Goal: Information Seeking & Learning: Learn about a topic

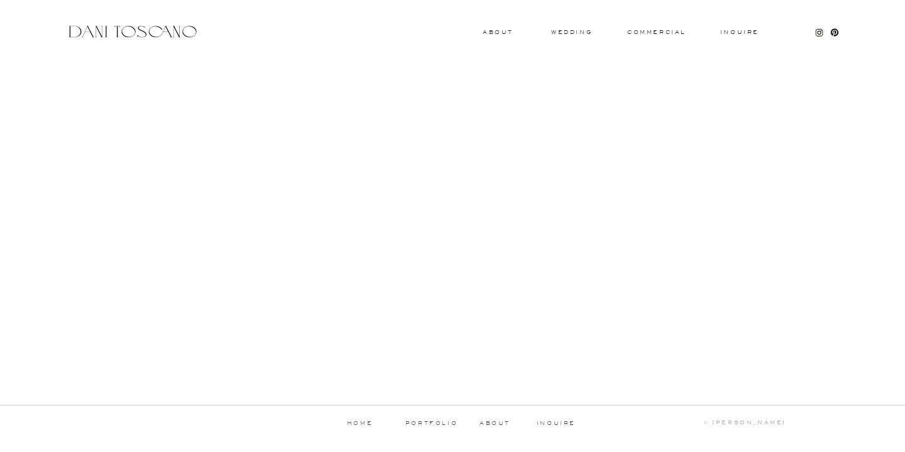
scroll to position [1294, 0]
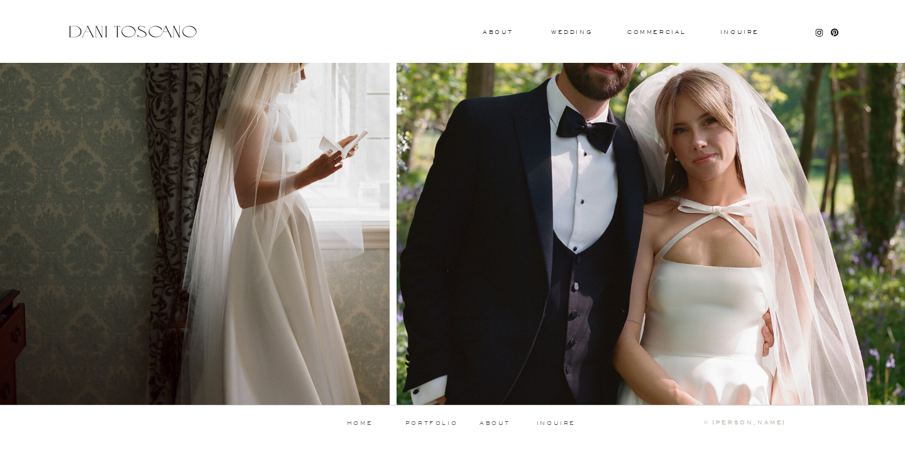
click at [433, 422] on p "portfolio" at bounding box center [431, 423] width 62 height 6
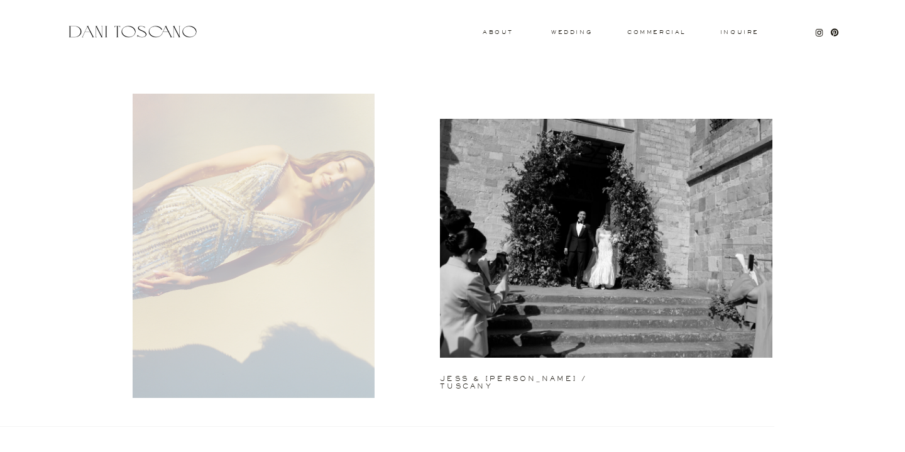
click at [220, 279] on div at bounding box center [254, 246] width 242 height 304
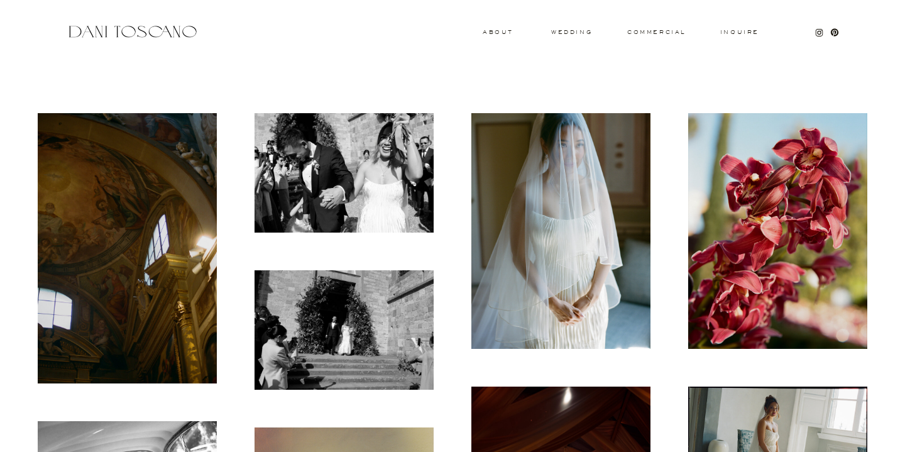
scroll to position [381, 0]
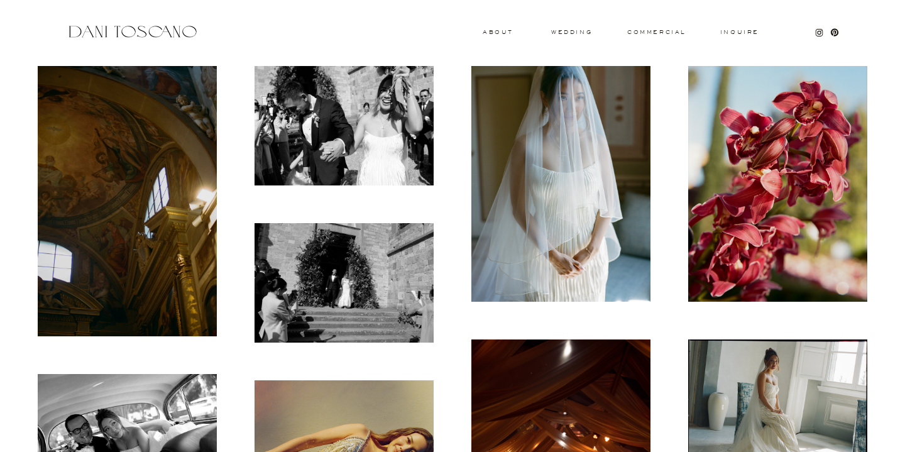
click at [101, 183] on img at bounding box center [127, 201] width 179 height 270
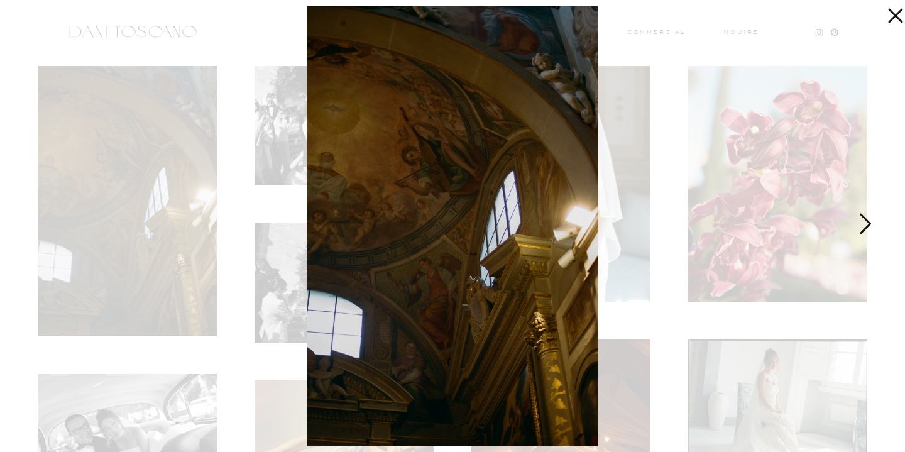
click at [870, 229] on icon at bounding box center [863, 227] width 31 height 38
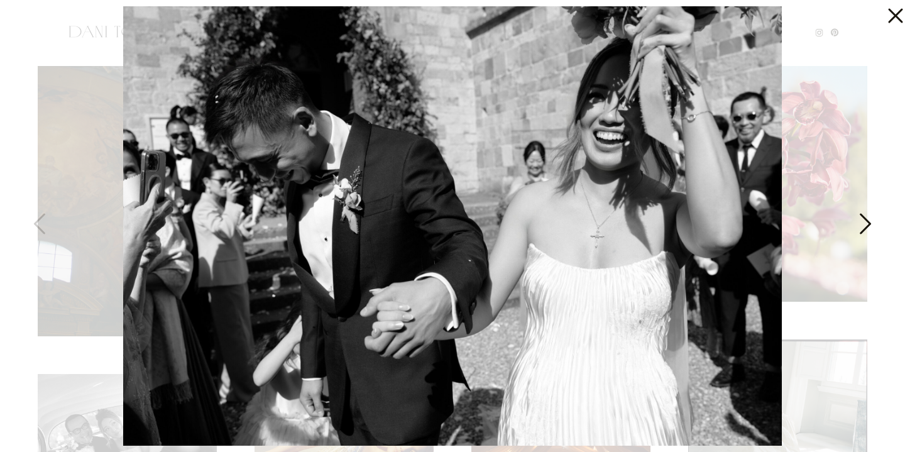
click at [867, 231] on icon at bounding box center [863, 227] width 31 height 38
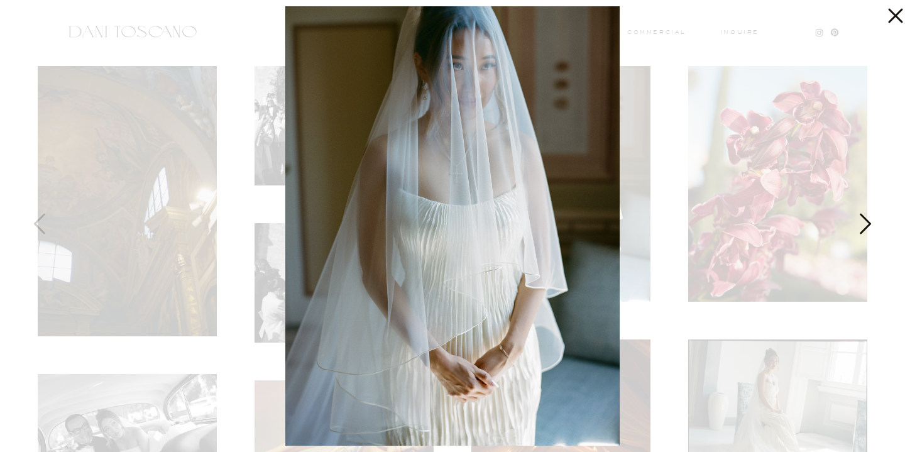
click at [867, 231] on icon at bounding box center [863, 227] width 31 height 38
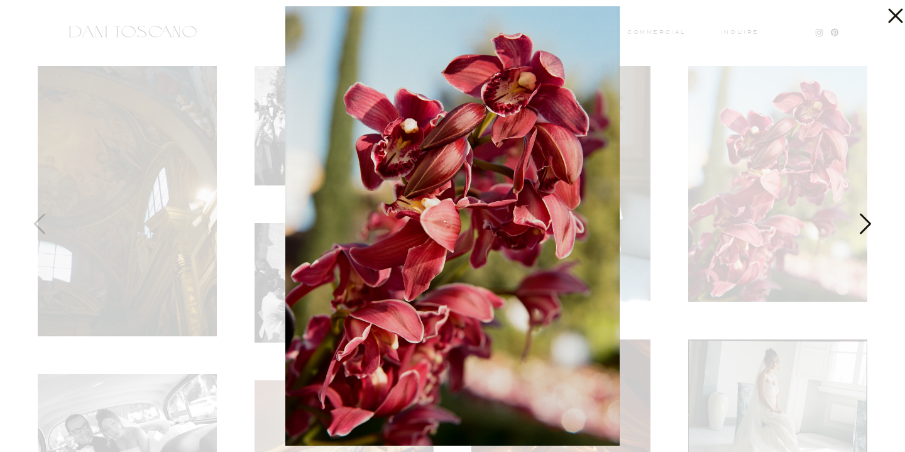
click at [867, 231] on icon at bounding box center [863, 227] width 31 height 38
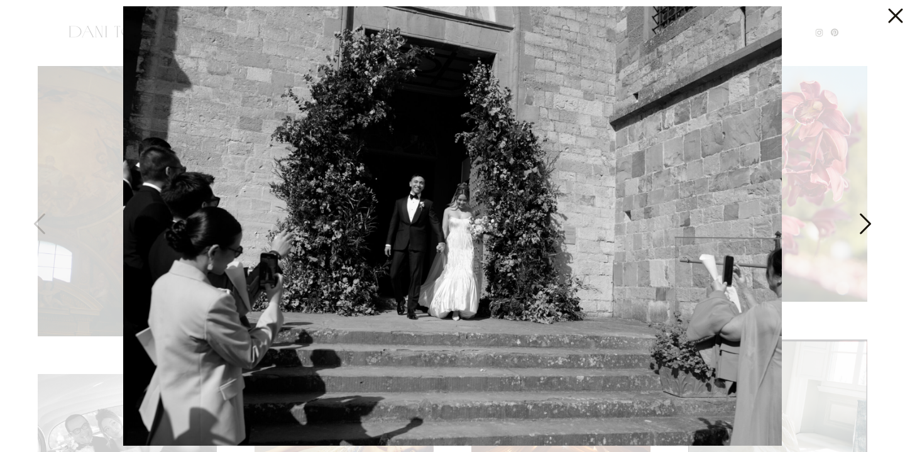
click at [863, 226] on icon at bounding box center [863, 227] width 31 height 38
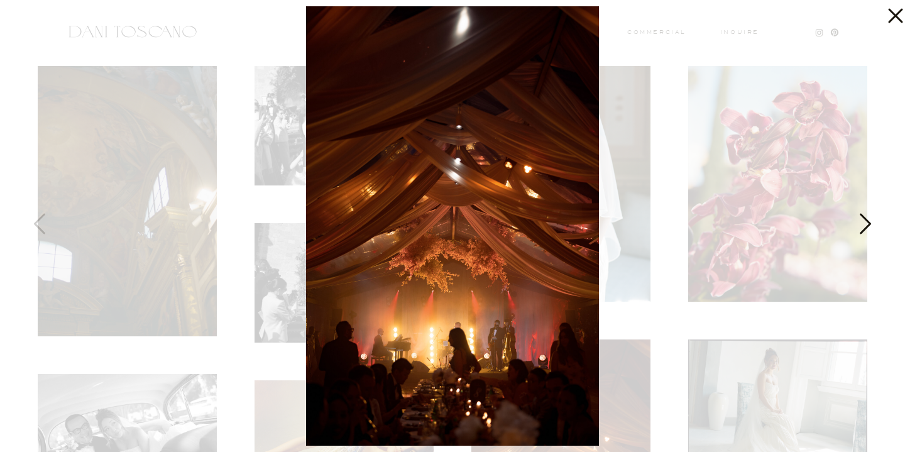
click at [863, 226] on icon at bounding box center [863, 227] width 31 height 38
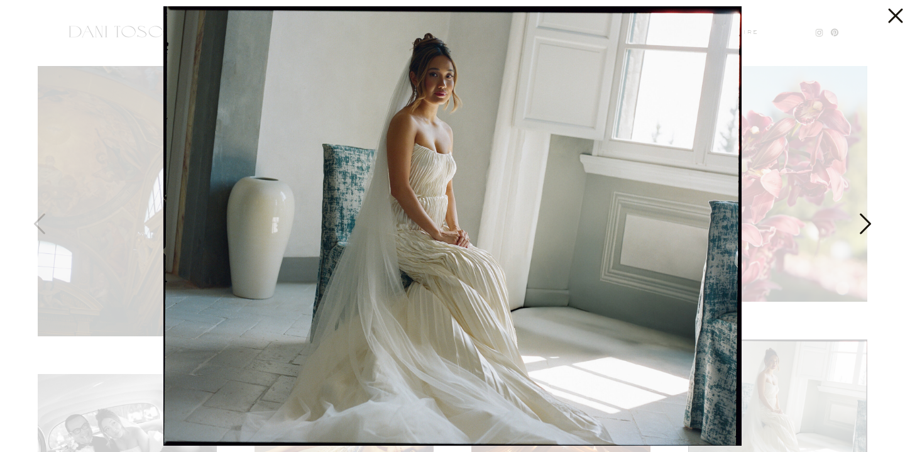
click at [863, 226] on icon at bounding box center [863, 227] width 31 height 38
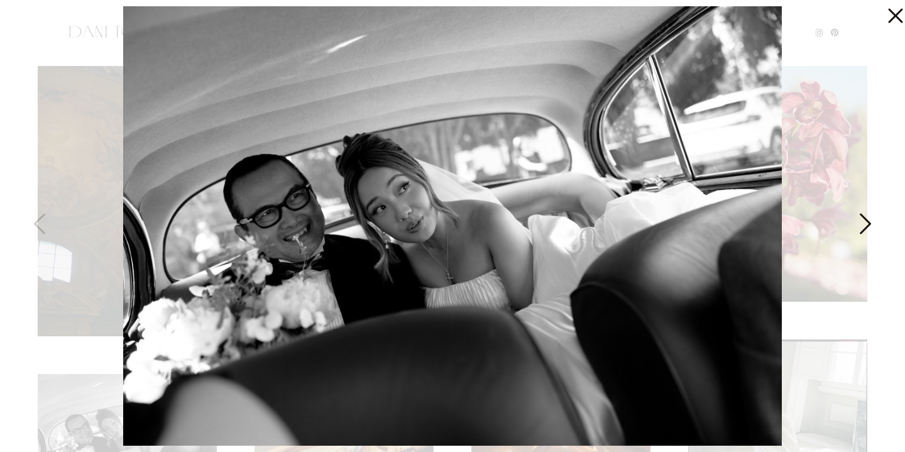
click at [863, 226] on icon at bounding box center [863, 227] width 31 height 38
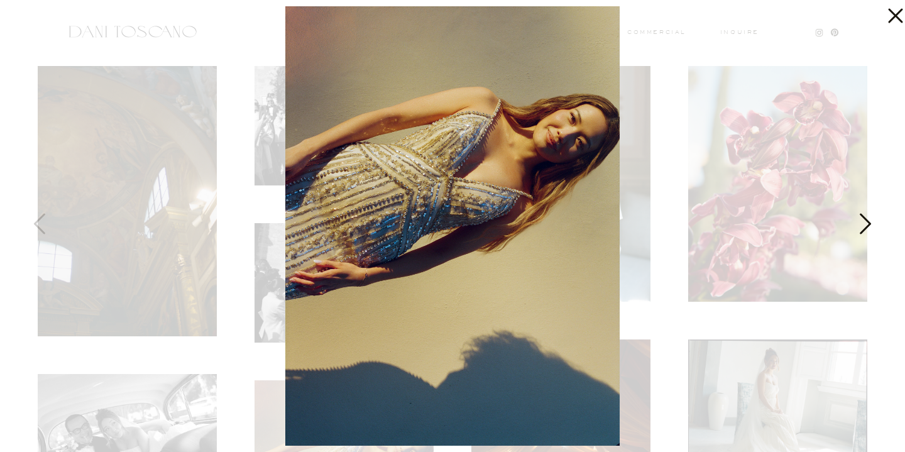
click at [863, 226] on icon at bounding box center [863, 227] width 31 height 38
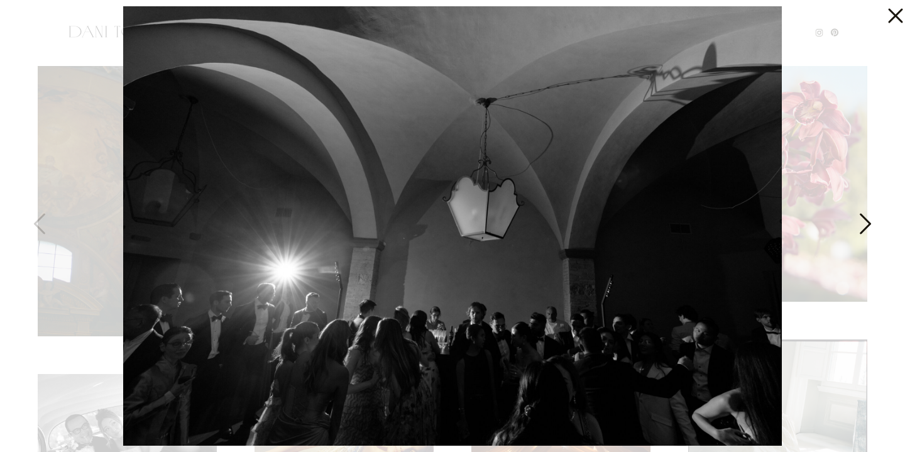
click at [863, 226] on icon at bounding box center [863, 227] width 31 height 38
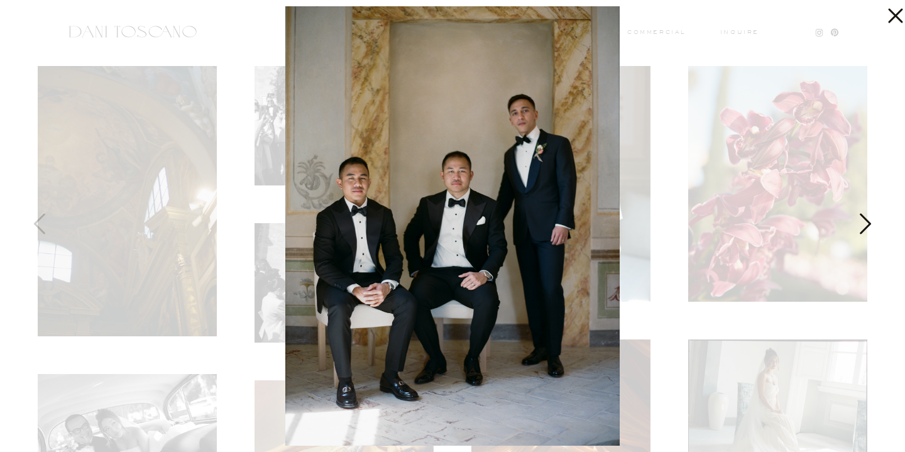
click at [863, 226] on icon at bounding box center [863, 227] width 31 height 38
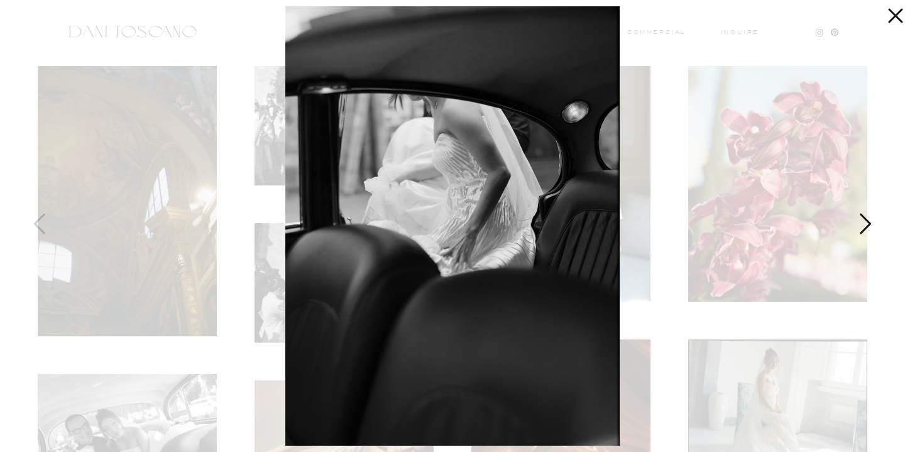
click at [863, 226] on icon at bounding box center [863, 227] width 31 height 38
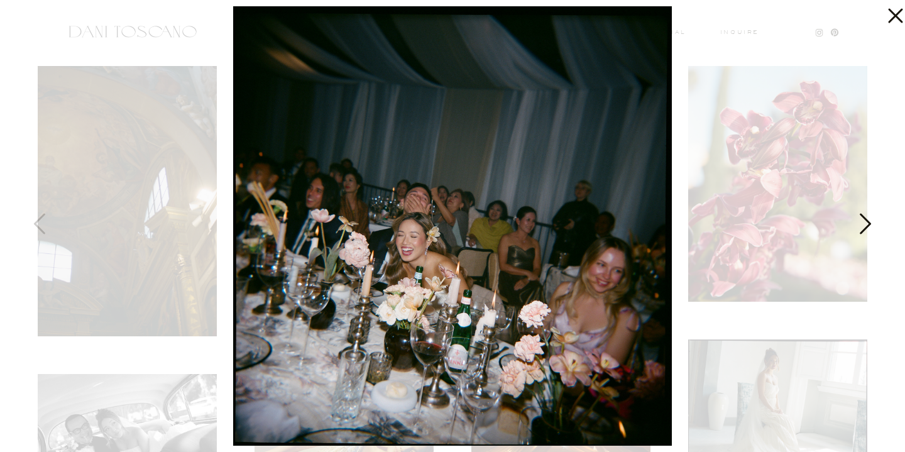
click at [863, 226] on icon at bounding box center [863, 227] width 31 height 38
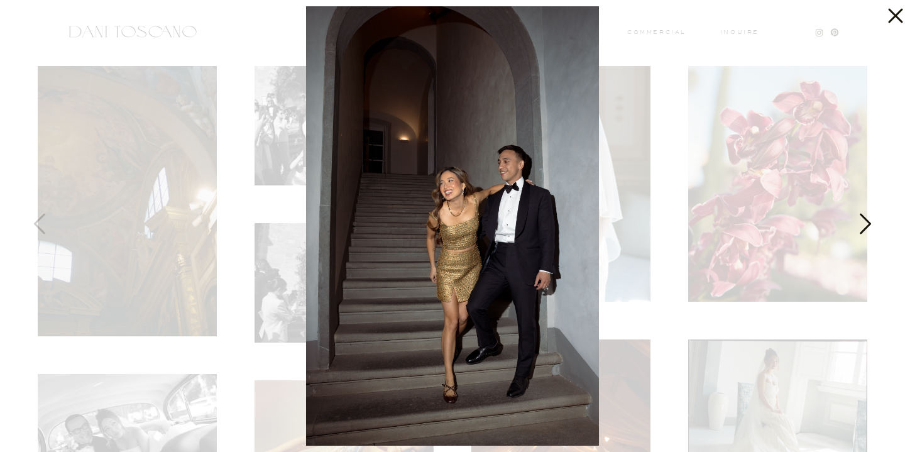
click at [863, 226] on icon at bounding box center [863, 227] width 31 height 38
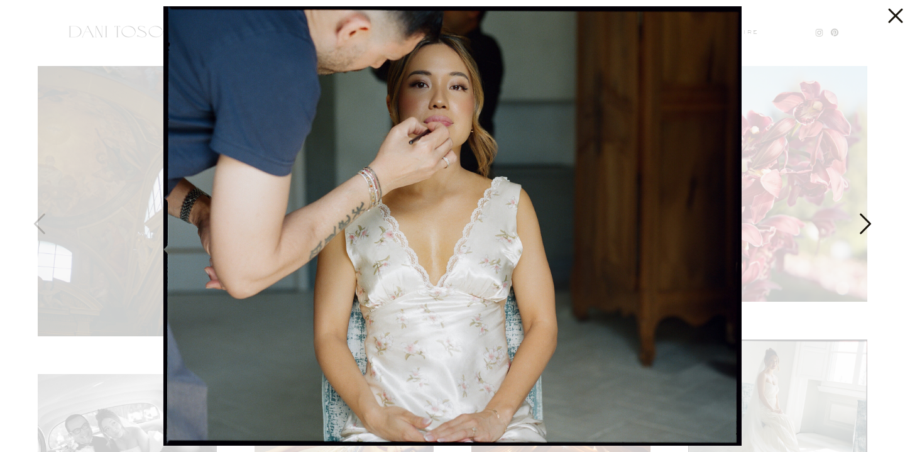
click at [863, 226] on icon at bounding box center [863, 227] width 31 height 38
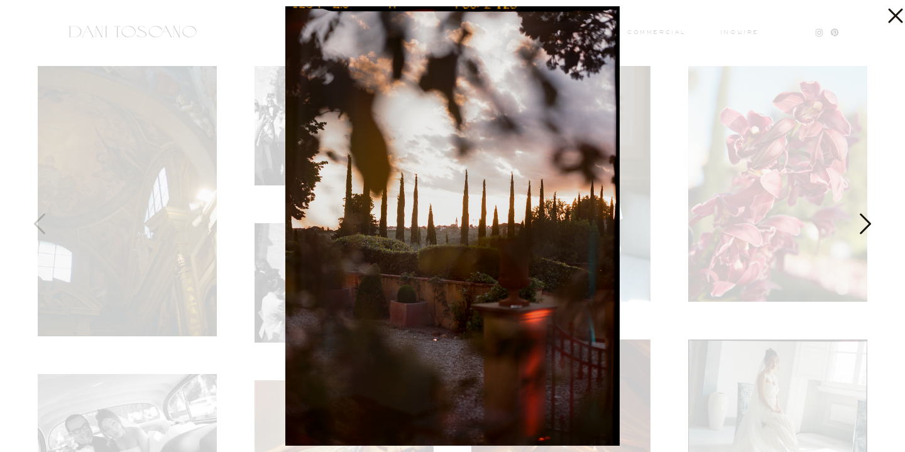
click at [863, 226] on icon at bounding box center [863, 227] width 31 height 38
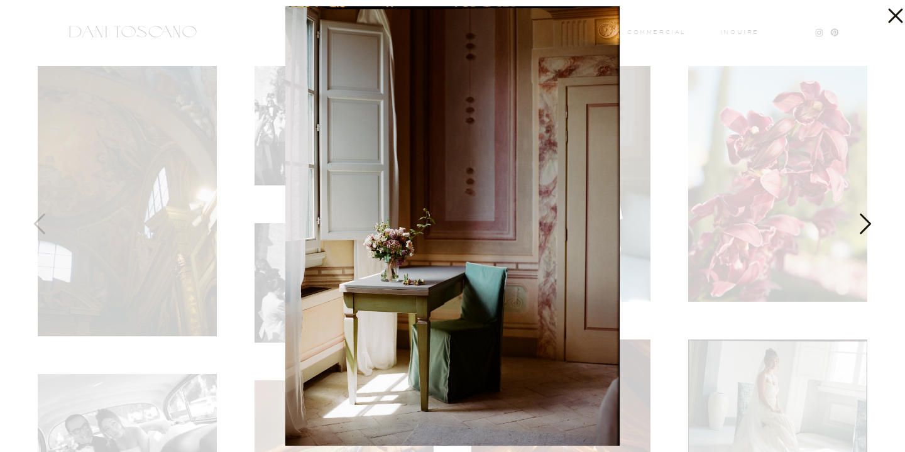
click at [863, 226] on icon at bounding box center [863, 227] width 31 height 38
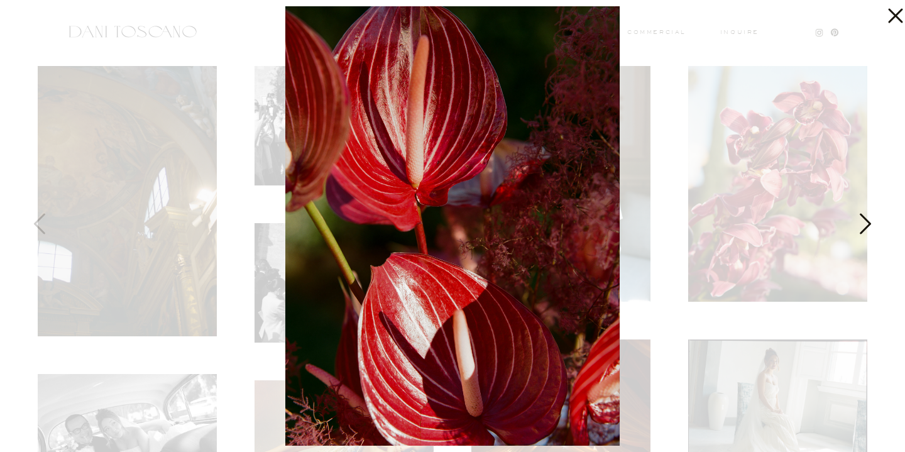
click at [863, 226] on icon at bounding box center [863, 227] width 31 height 38
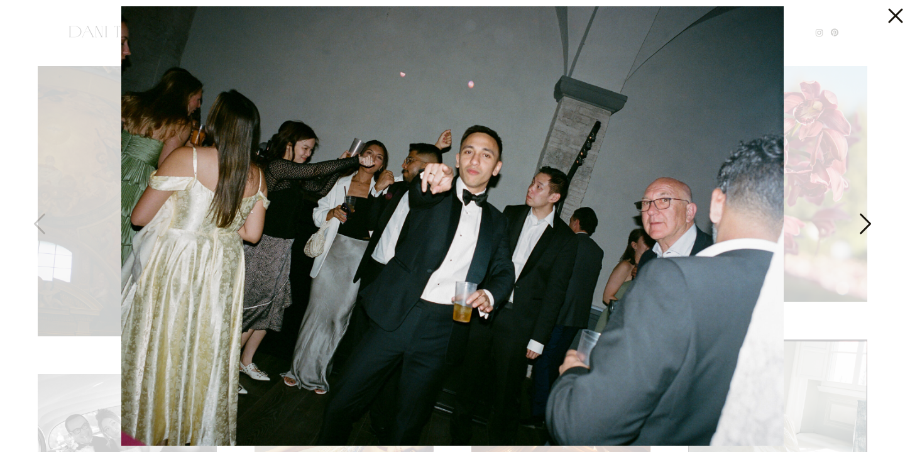
click at [863, 226] on icon at bounding box center [863, 227] width 31 height 38
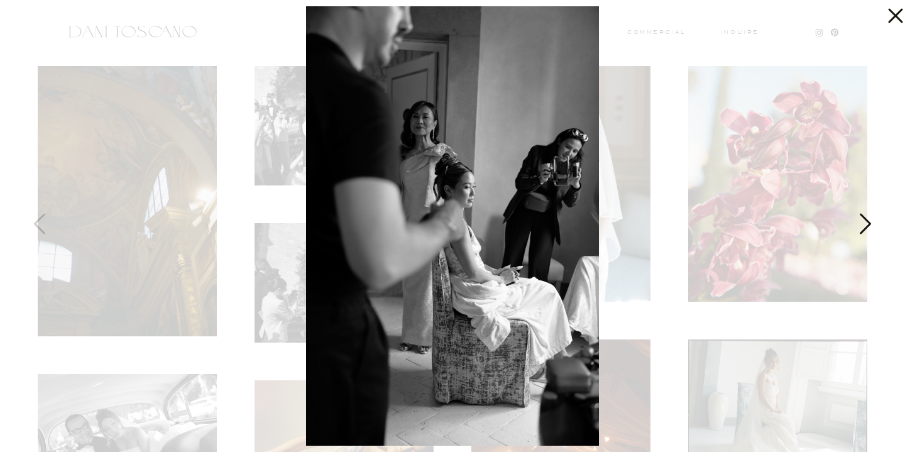
click at [863, 226] on icon at bounding box center [863, 227] width 31 height 38
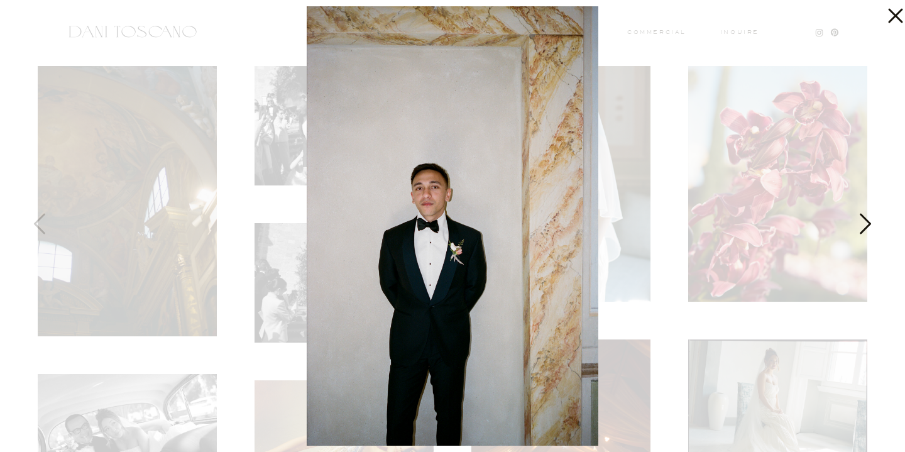
click at [863, 226] on icon at bounding box center [863, 227] width 31 height 38
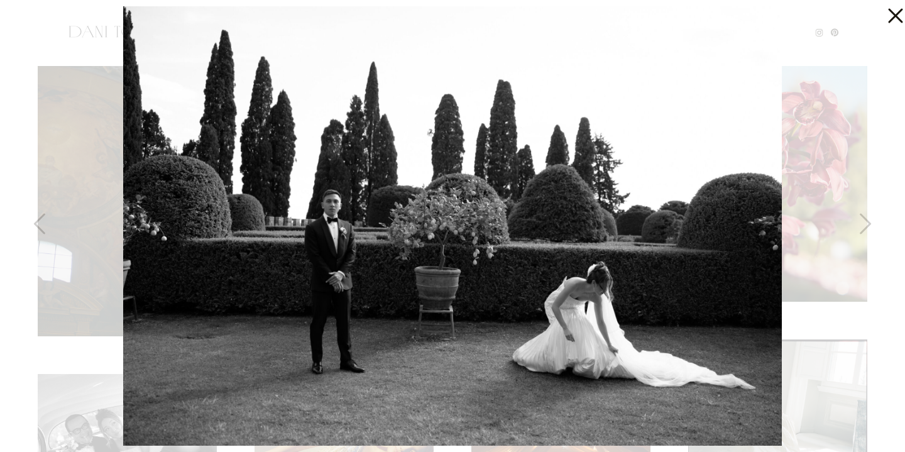
click at [893, 13] on icon at bounding box center [895, 16] width 14 height 14
